Goal: Task Accomplishment & Management: Use online tool/utility

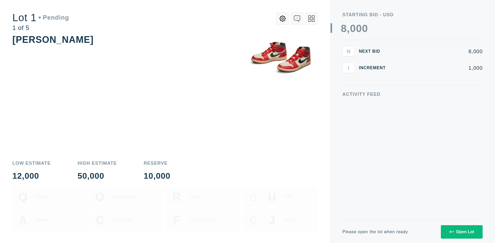
click at [462, 231] on div "Open Lot" at bounding box center [461, 231] width 25 height 5
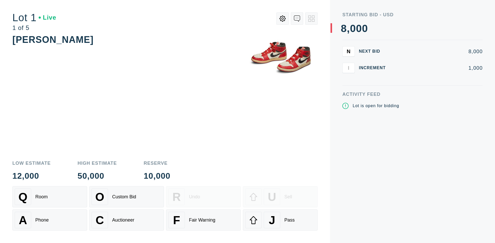
click at [280, 220] on div "J Pass" at bounding box center [280, 219] width 70 height 17
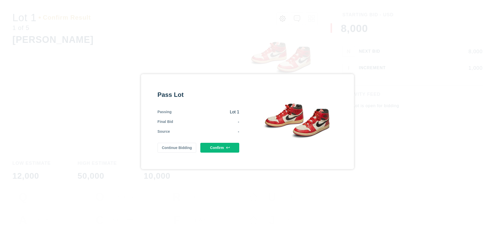
click at [220, 147] on button "Confirm" at bounding box center [219, 148] width 39 height 10
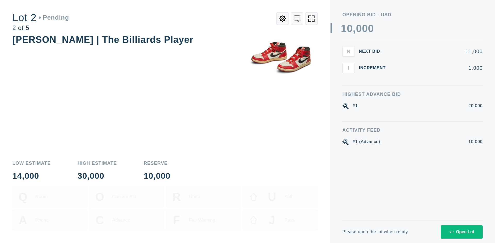
click at [462, 231] on div "Open Lot" at bounding box center [461, 231] width 25 height 5
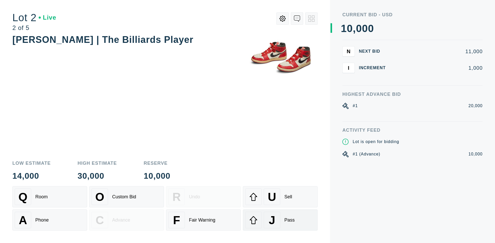
click at [280, 220] on div "J Pass" at bounding box center [280, 219] width 70 height 17
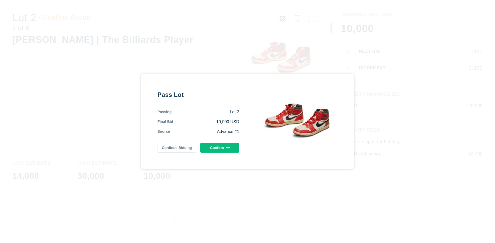
click at [220, 147] on button "Confirm" at bounding box center [219, 148] width 39 height 10
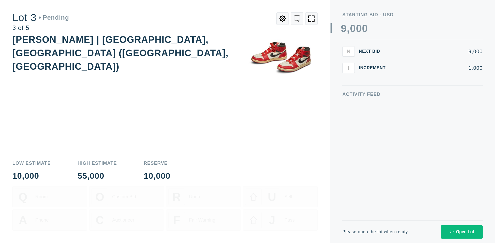
click at [462, 231] on div "Open Lot" at bounding box center [461, 231] width 25 height 5
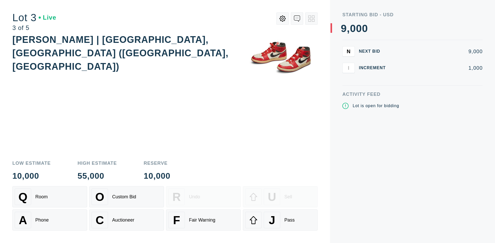
click at [280, 220] on div "J Pass" at bounding box center [280, 219] width 70 height 17
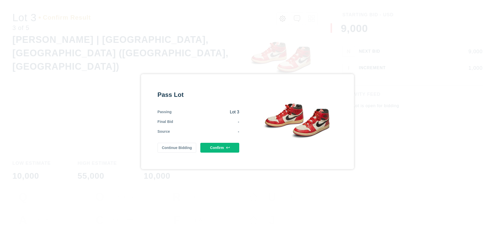
click at [220, 147] on button "Confirm" at bounding box center [219, 148] width 39 height 10
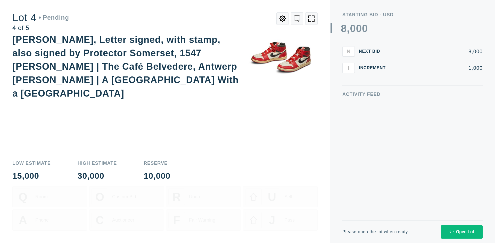
click at [311, 19] on icon at bounding box center [311, 18] width 6 height 6
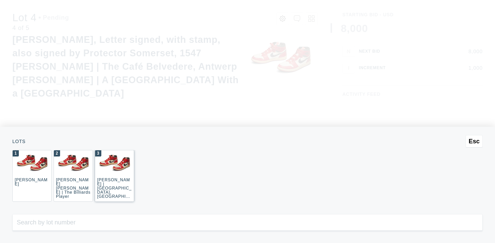
click at [114, 176] on div "3 [PERSON_NAME] | [GEOGRAPHIC_DATA], [GEOGRAPHIC_DATA] ([GEOGRAPHIC_DATA], [GEO…" at bounding box center [114, 176] width 39 height 52
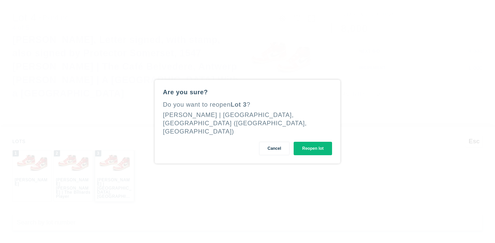
click at [313, 144] on button "Reopen lot" at bounding box center [313, 148] width 38 height 13
